Goal: Task Accomplishment & Management: Complete application form

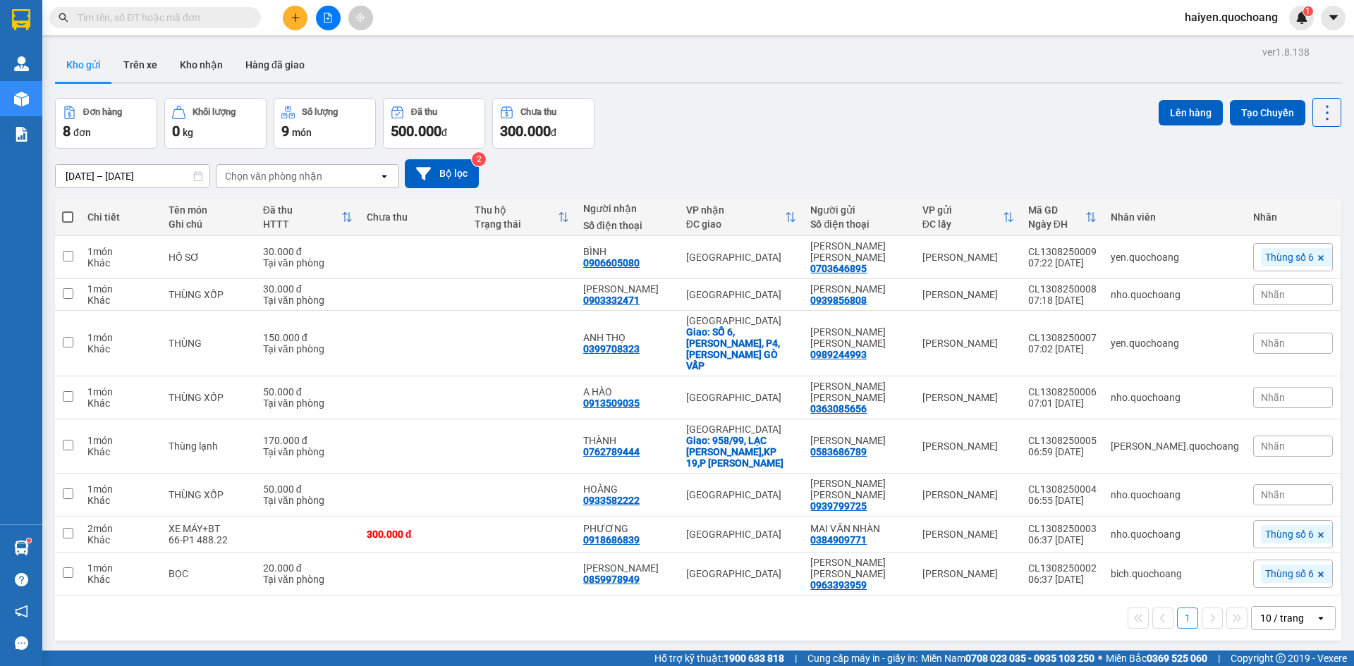
click at [145, 18] on input "text" at bounding box center [161, 18] width 166 height 16
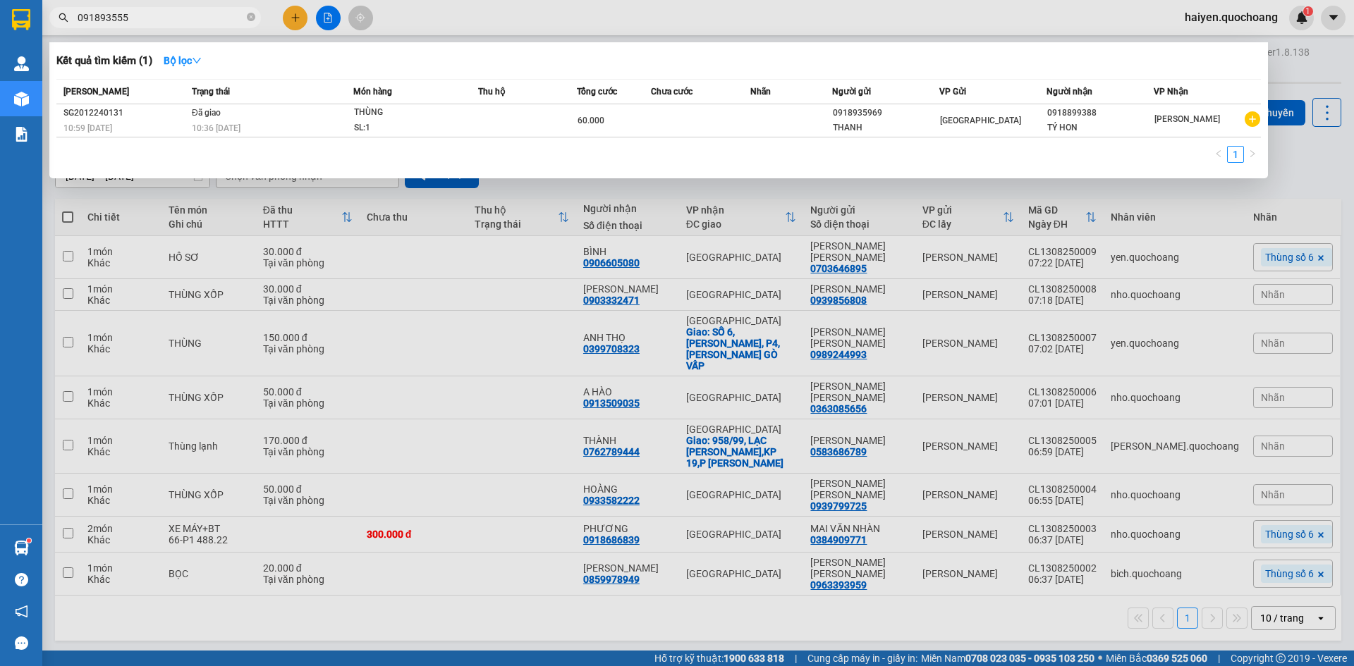
type input "0918935559"
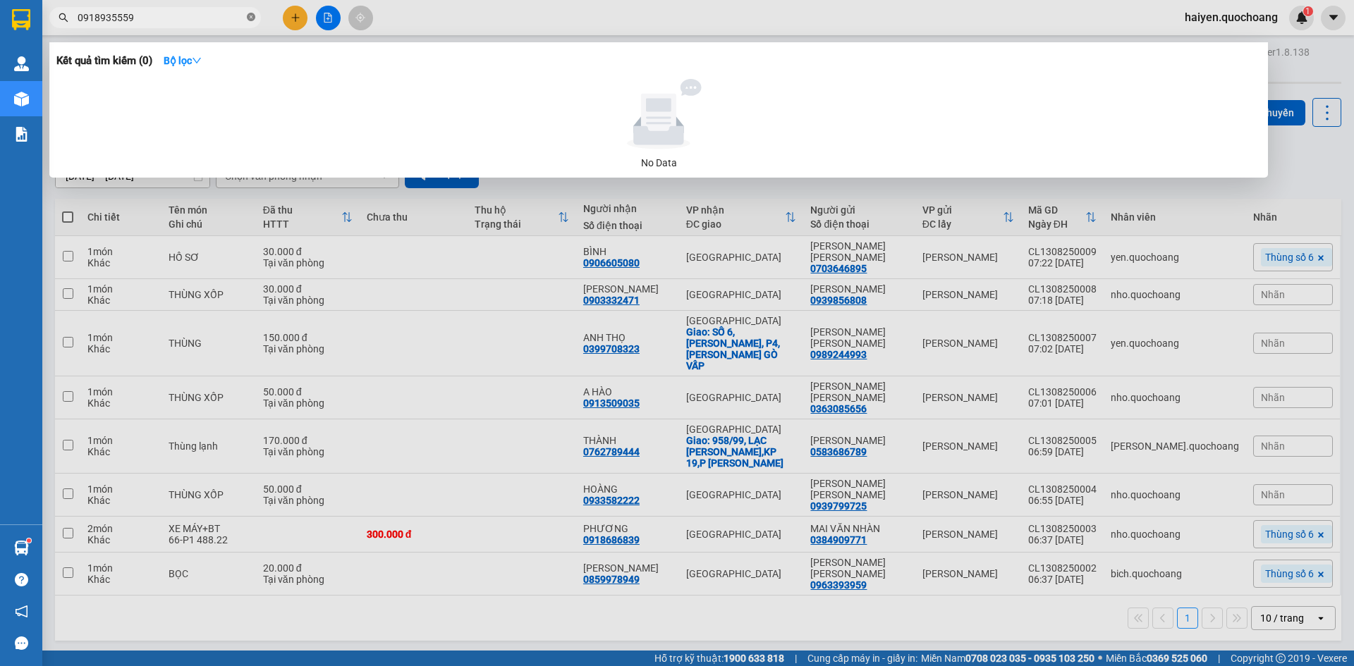
click at [250, 20] on icon "close-circle" at bounding box center [251, 17] width 8 height 8
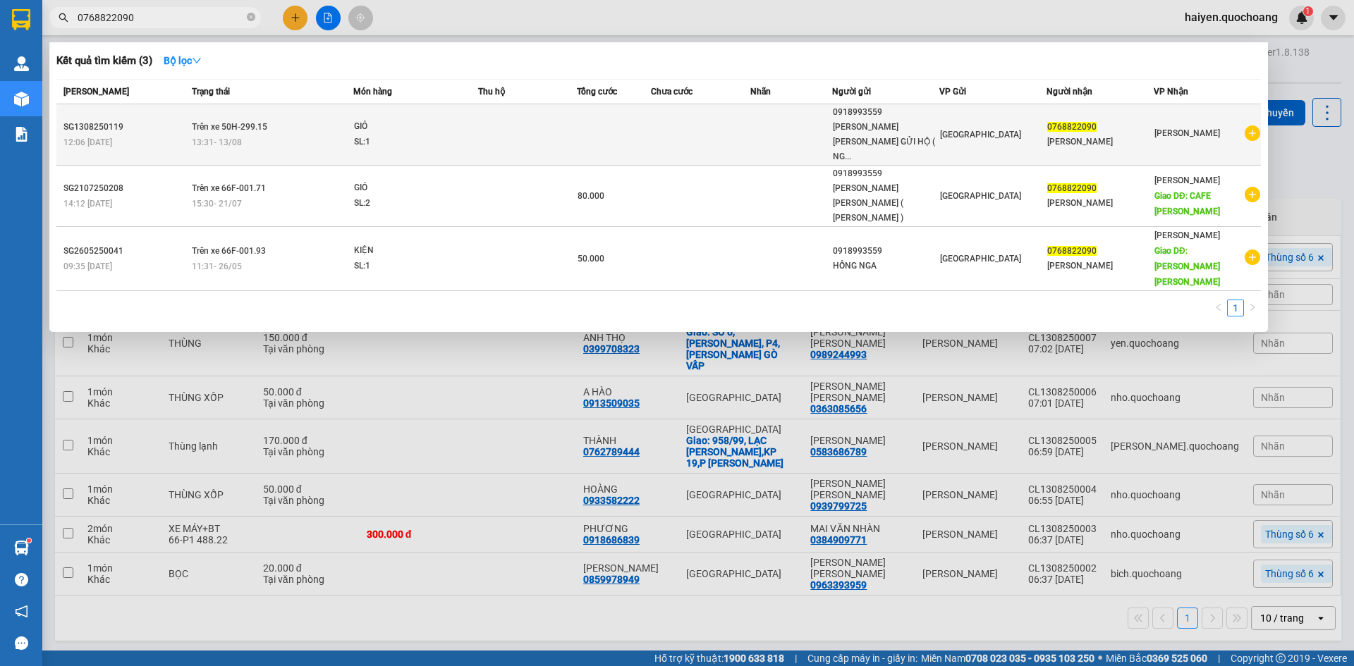
type input "0768822090"
click at [175, 135] on div "12:06 [DATE]" at bounding box center [125, 143] width 124 height 16
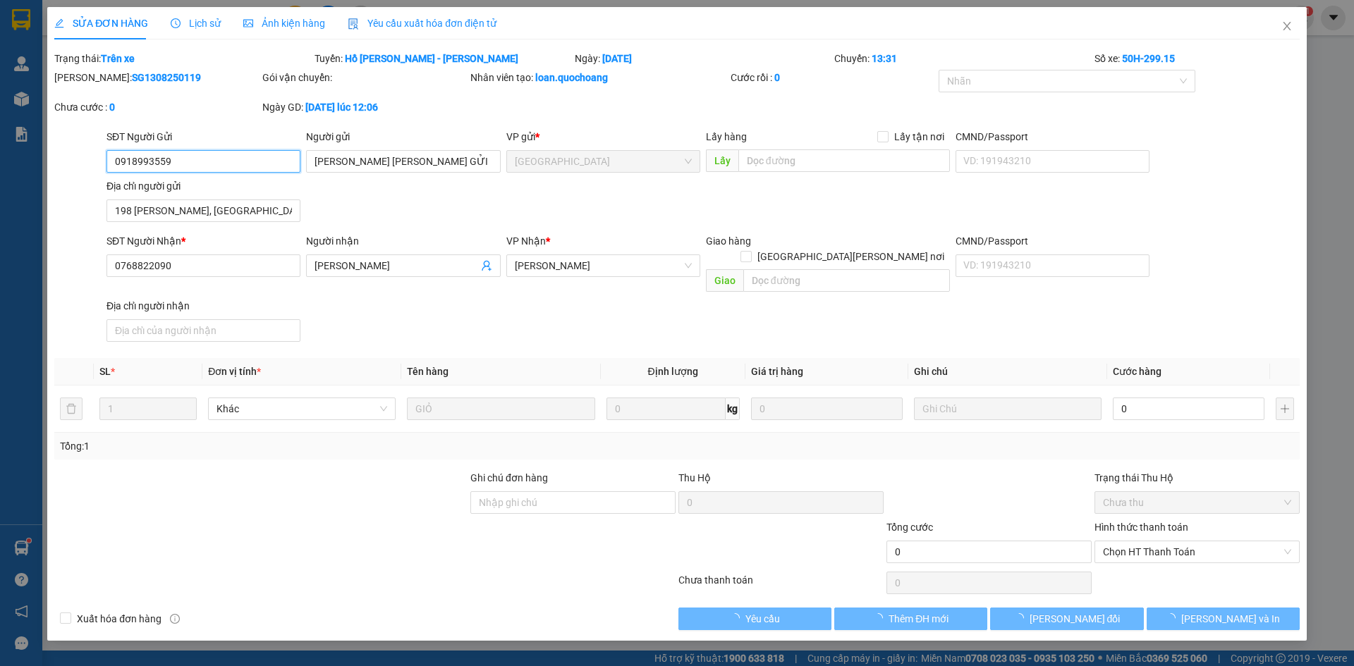
type input "0918993559"
type input "[PERSON_NAME] [PERSON_NAME] GỬI HỘ ( [GEOGRAPHIC_DATA] )"
type input "198 [PERSON_NAME], [GEOGRAPHIC_DATA][PERSON_NAME], [PERSON_NAME]"
type input "0768822090"
type input "[PERSON_NAME]"
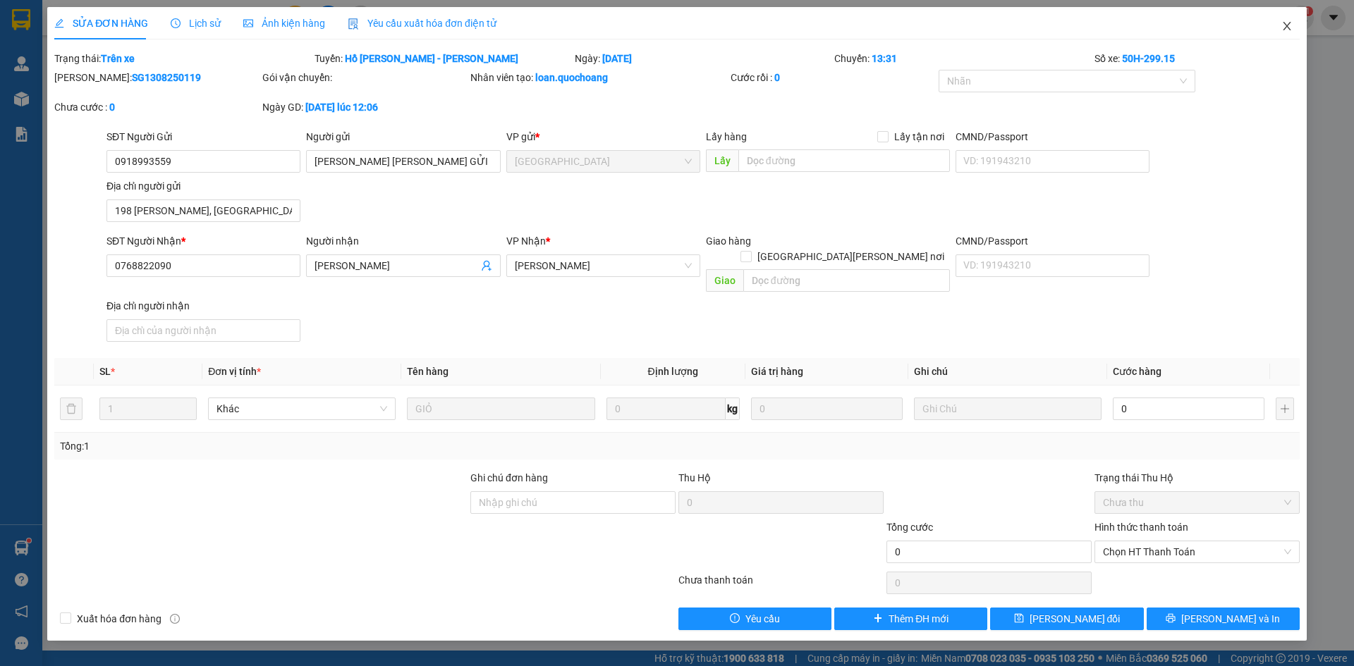
click at [1288, 25] on icon "close" at bounding box center [1287, 26] width 8 height 8
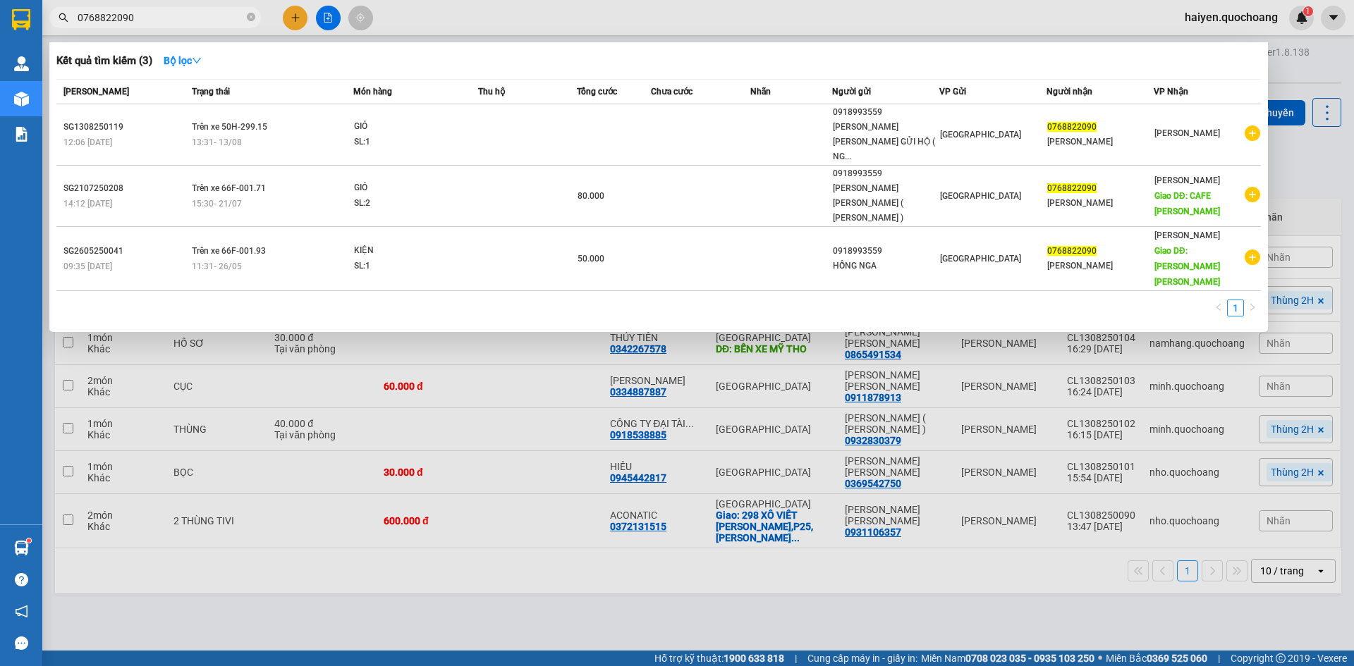
click at [142, 16] on input "0768822090" at bounding box center [161, 18] width 166 height 16
click at [249, 16] on icon "close-circle" at bounding box center [251, 17] width 8 height 8
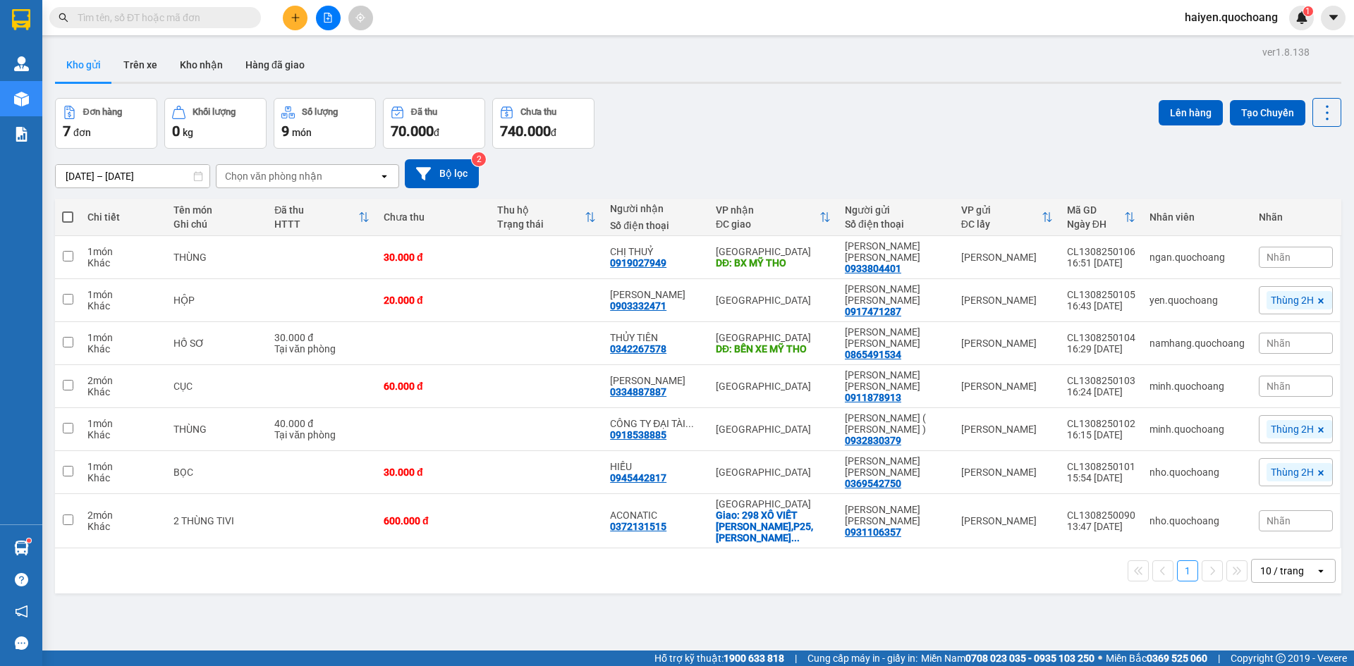
click at [1236, 18] on span "haiyen.quochoang" at bounding box center [1231, 17] width 116 height 18
click at [1223, 43] on span "Đăng xuất" at bounding box center [1237, 44] width 86 height 16
